Goal: Task Accomplishment & Management: Manage account settings

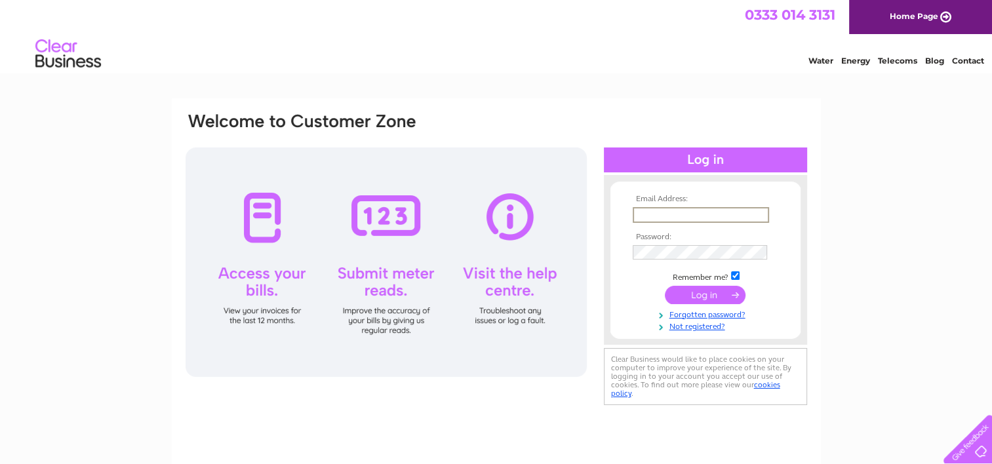
click at [682, 210] on input "text" at bounding box center [700, 215] width 136 height 16
type input "galaxynails.angel@gmail.com"
click at [501, 444] on div "Email Address: galaxynails.angel@gmail.com Password:" at bounding box center [496, 281] width 649 height 367
click at [680, 242] on td at bounding box center [705, 251] width 152 height 21
click at [691, 296] on input "submit" at bounding box center [704, 294] width 81 height 18
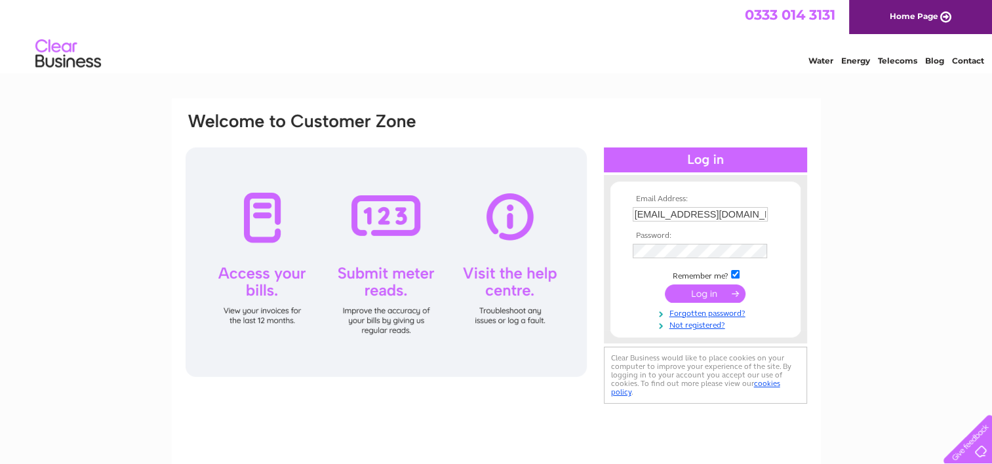
click at [715, 294] on input "submit" at bounding box center [704, 293] width 81 height 18
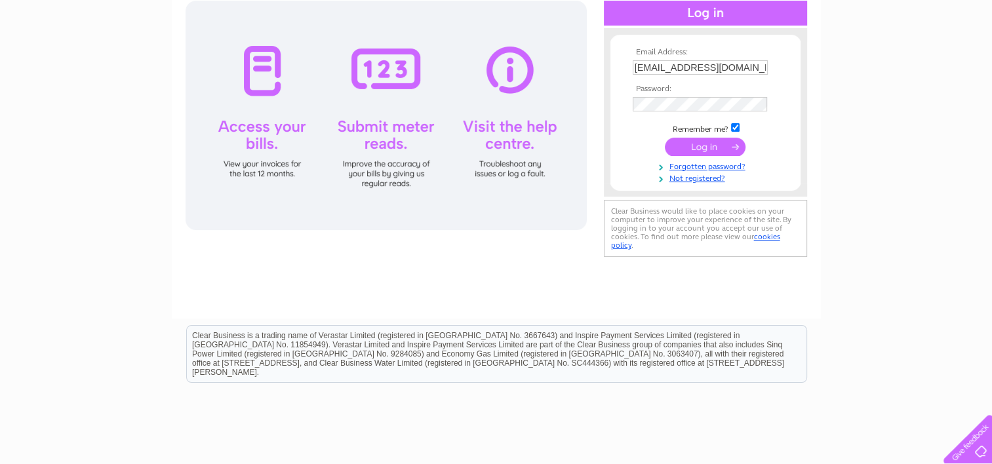
scroll to position [38, 0]
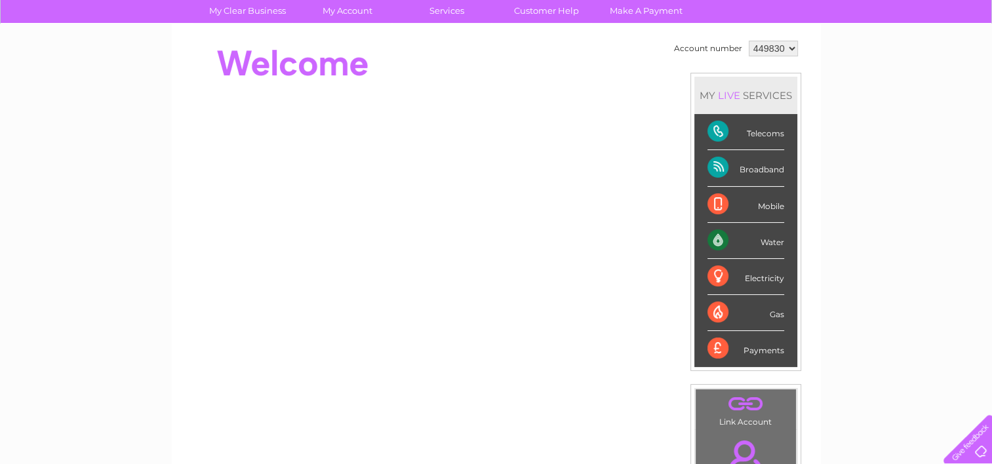
scroll to position [131, 0]
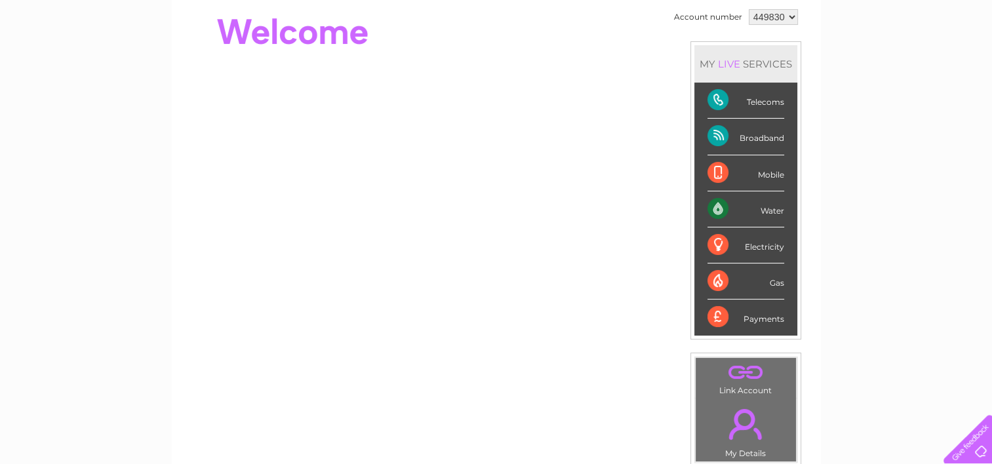
click at [731, 102] on div "Telecoms" at bounding box center [745, 101] width 77 height 36
click at [708, 102] on div "Telecoms" at bounding box center [745, 101] width 77 height 36
click at [762, 101] on div "Telecoms" at bounding box center [745, 101] width 77 height 36
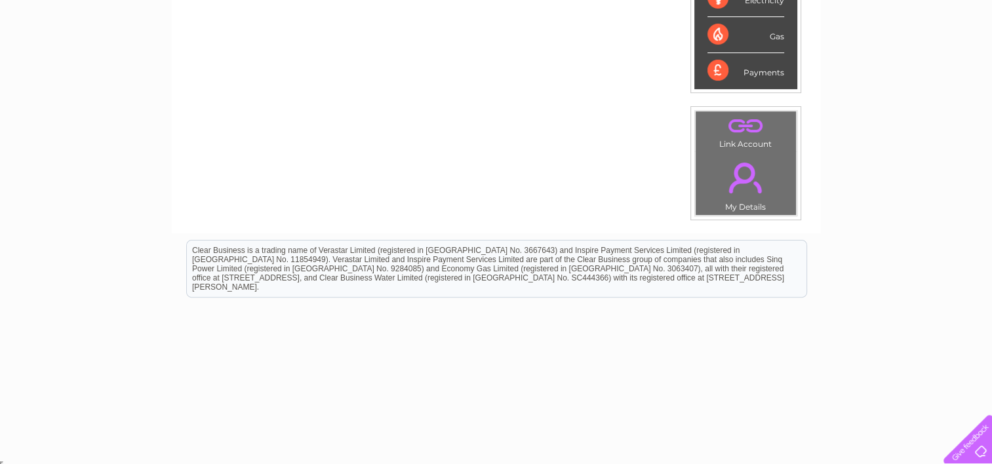
scroll to position [0, 0]
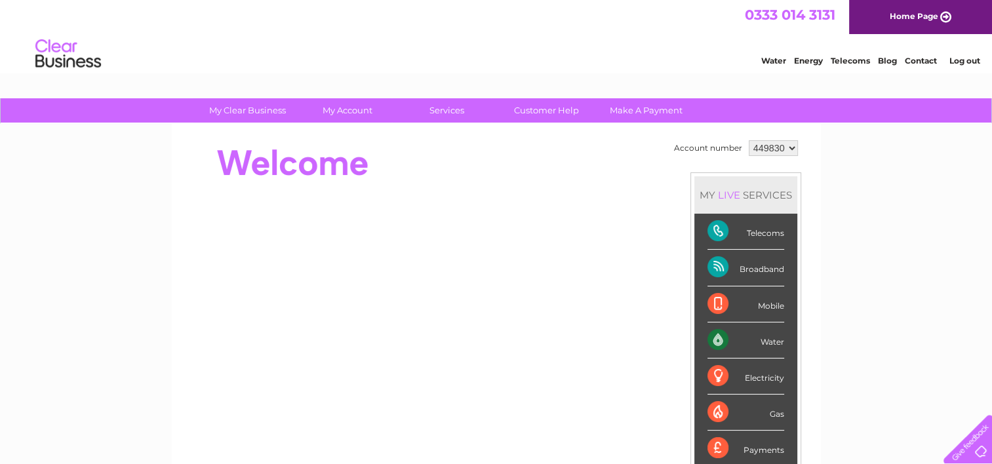
click at [774, 305] on div "Mobile" at bounding box center [745, 304] width 77 height 36
click at [714, 306] on div "Mobile" at bounding box center [745, 304] width 77 height 36
click at [719, 258] on div "Broadband" at bounding box center [745, 268] width 77 height 36
click at [713, 266] on div "Broadband" at bounding box center [745, 268] width 77 height 36
click at [718, 231] on div "Telecoms" at bounding box center [745, 232] width 77 height 36
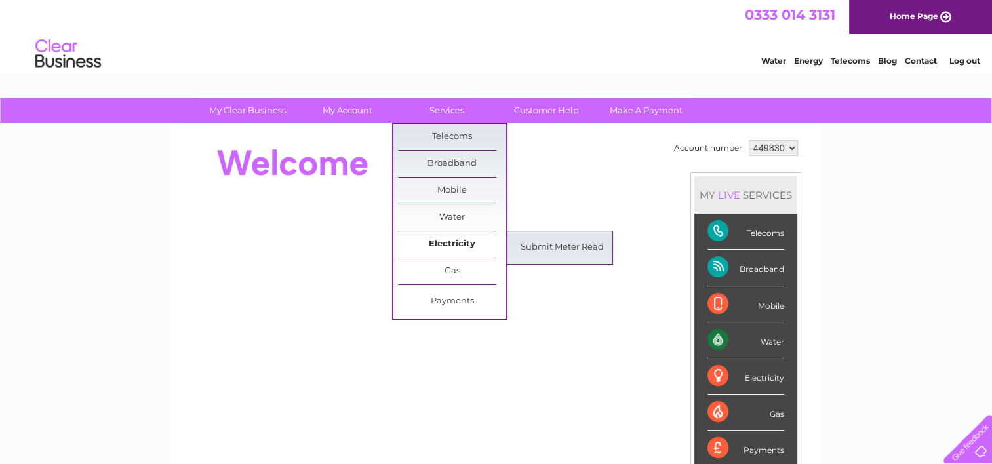
click at [454, 245] on link "Electricity" at bounding box center [452, 244] width 108 height 26
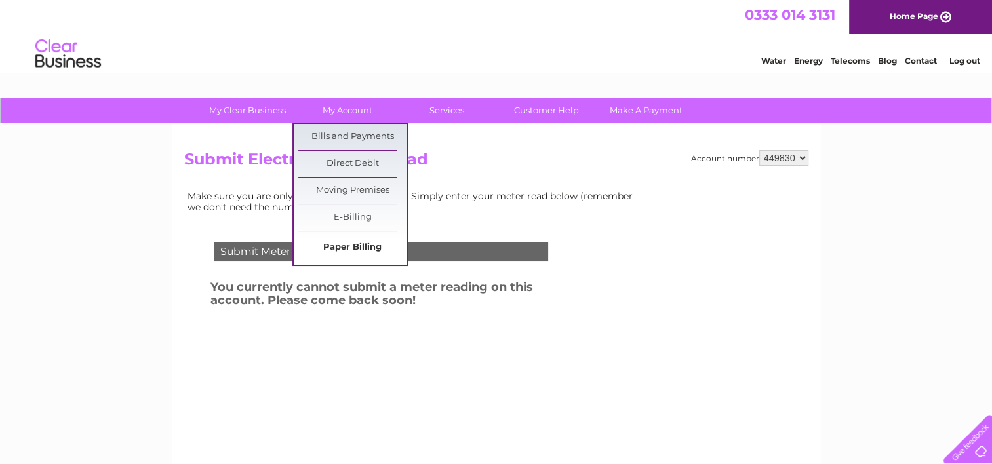
click at [349, 246] on link "Paper Billing" at bounding box center [352, 248] width 108 height 26
click at [356, 139] on link "Bills and Payments" at bounding box center [352, 137] width 108 height 26
click at [358, 134] on link "Bills and Payments" at bounding box center [352, 137] width 108 height 26
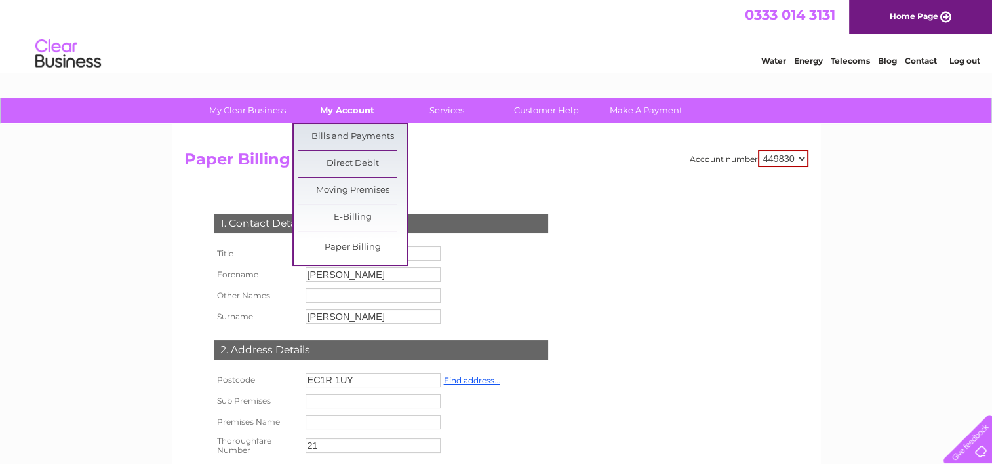
click at [365, 109] on link "My Account" at bounding box center [347, 110] width 108 height 24
click at [345, 138] on link "Bills and Payments" at bounding box center [352, 137] width 108 height 26
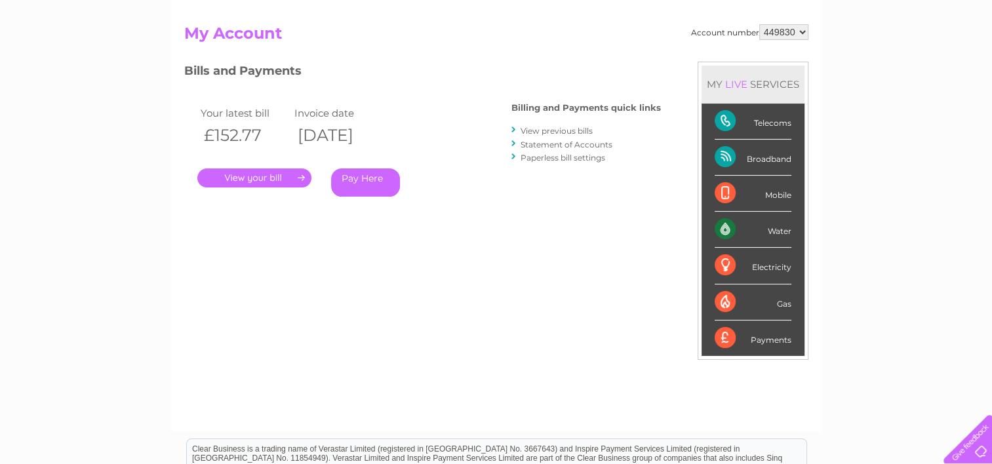
scroll to position [131, 0]
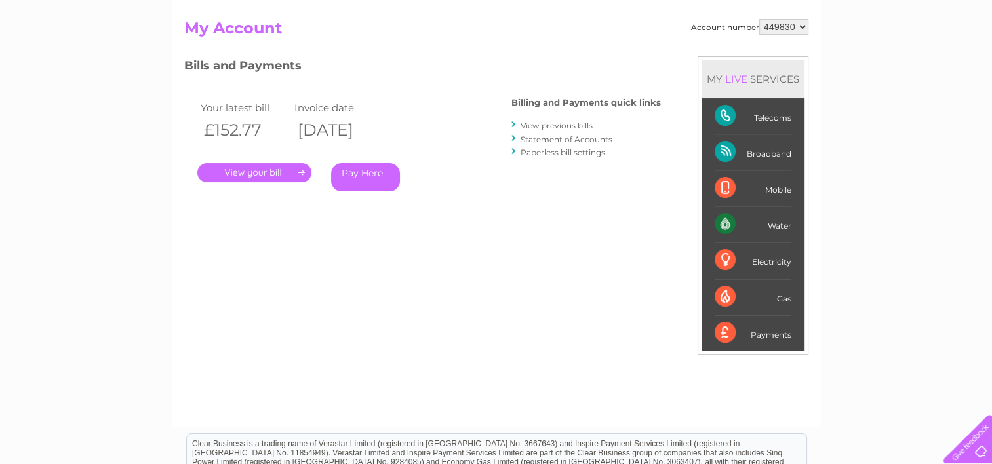
click at [286, 173] on link "." at bounding box center [254, 172] width 114 height 19
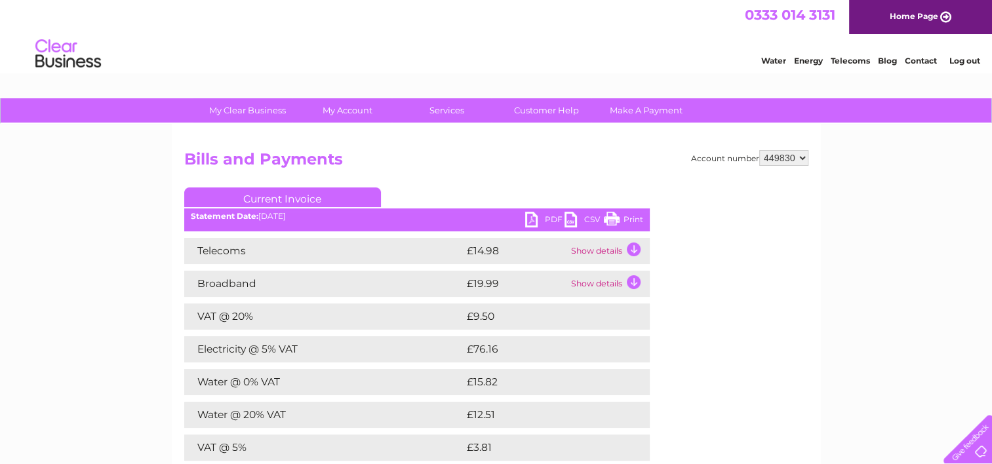
click at [532, 221] on link "PDF" at bounding box center [544, 221] width 39 height 19
